Goal: Task Accomplishment & Management: Manage account settings

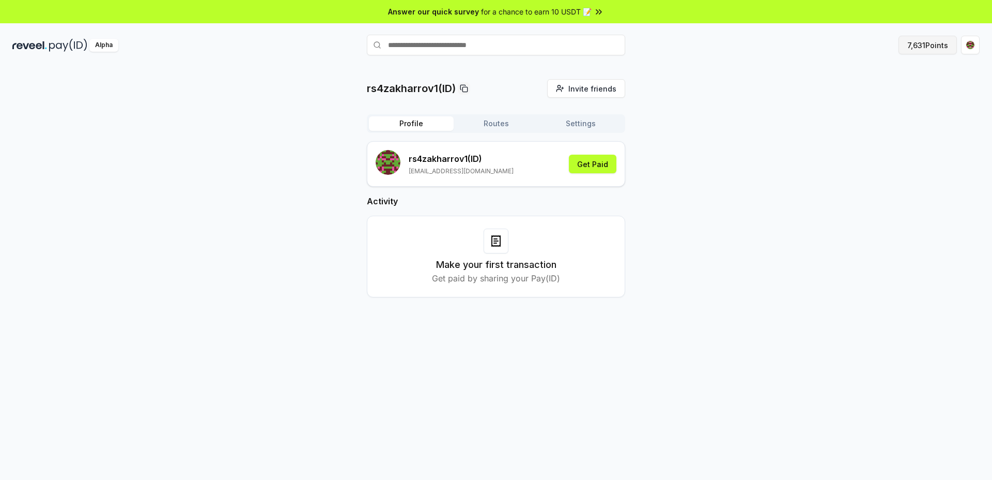
click at [929, 47] on button "7,631 Points" at bounding box center [928, 45] width 58 height 19
